Goal: Navigation & Orientation: Find specific page/section

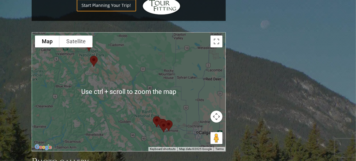
scroll to position [560, 0]
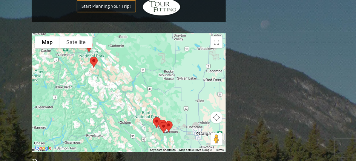
click at [174, 53] on div at bounding box center [129, 92] width 194 height 119
click at [142, 79] on div at bounding box center [129, 92] width 194 height 119
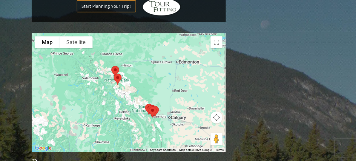
click at [131, 92] on div at bounding box center [129, 92] width 194 height 119
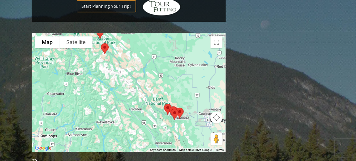
click at [131, 91] on div at bounding box center [129, 92] width 194 height 119
drag, startPoint x: 130, startPoint y: 81, endPoint x: 118, endPoint y: 104, distance: 26.2
click at [118, 104] on div at bounding box center [129, 92] width 194 height 119
